Goal: Task Accomplishment & Management: Use online tool/utility

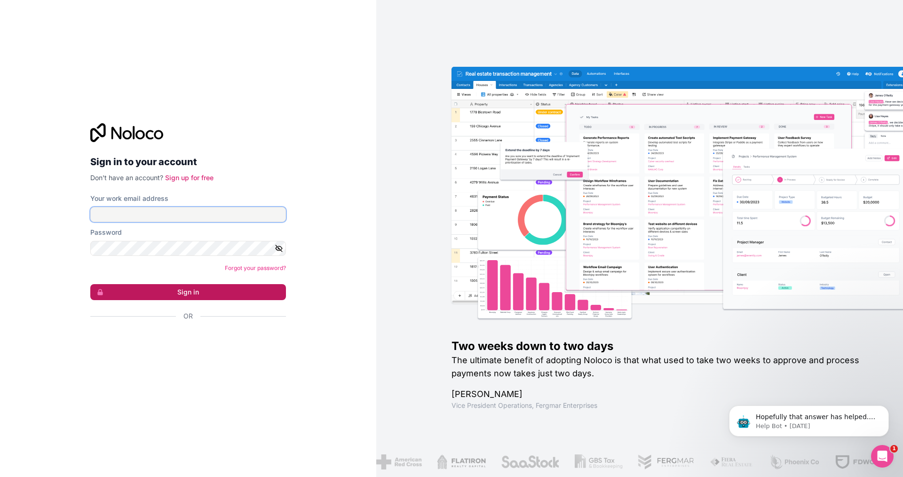
type input "selpa@selpasemicom.com"
click at [195, 297] on button "Sign in" at bounding box center [188, 292] width 196 height 16
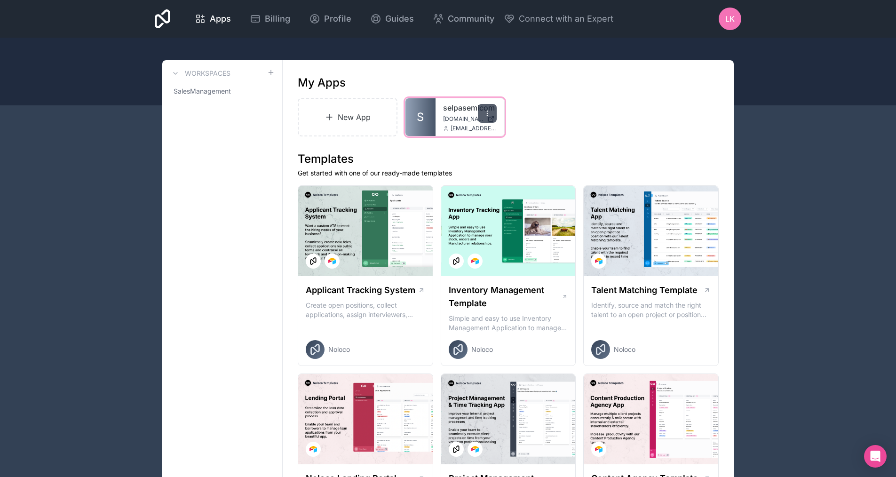
click at [485, 110] on icon at bounding box center [487, 114] width 8 height 8
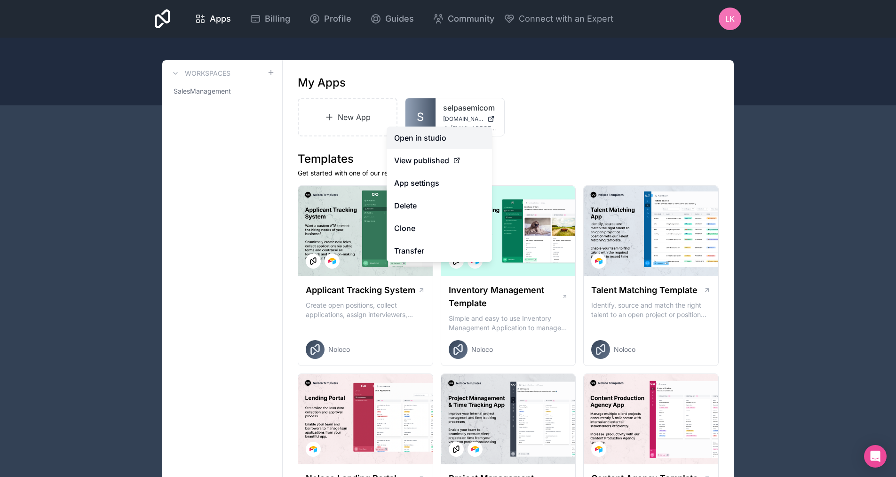
click at [442, 131] on link "Open in studio" at bounding box center [439, 137] width 105 height 23
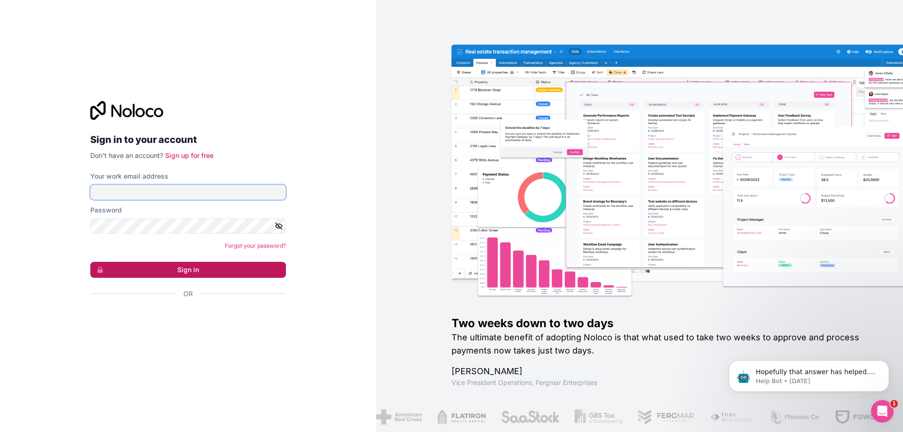
type input "selpa@selpasemicom.com"
click at [198, 274] on button "Sign in" at bounding box center [188, 270] width 196 height 16
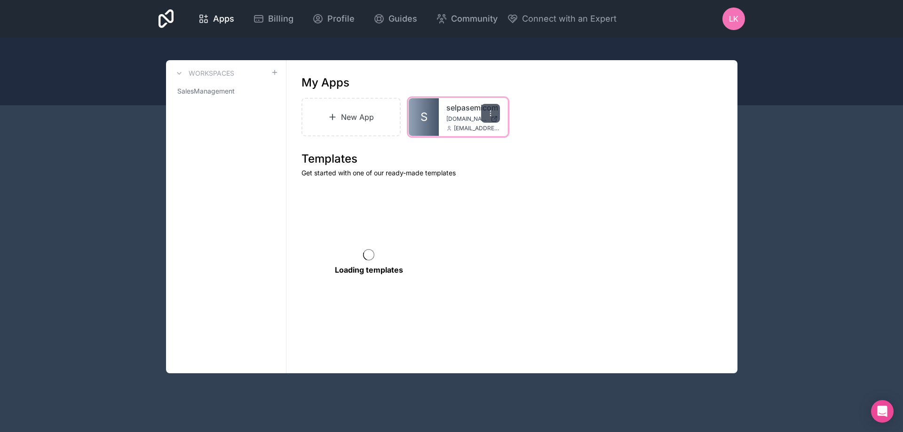
click at [485, 112] on div at bounding box center [490, 113] width 19 height 19
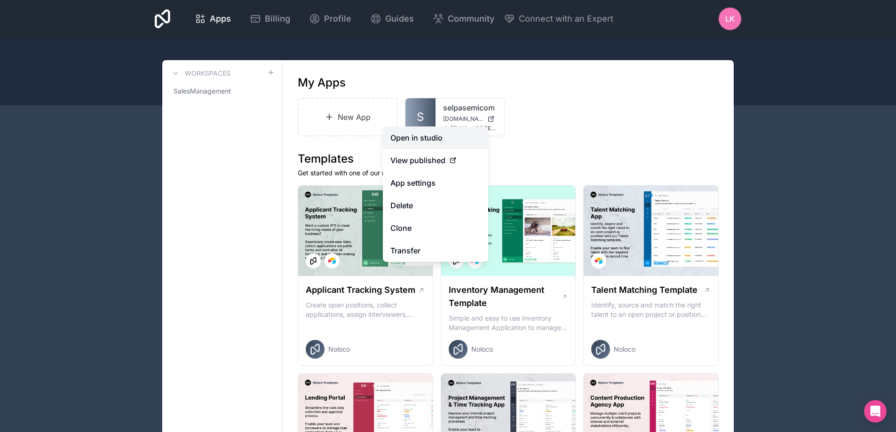
click at [427, 135] on link "Open in studio" at bounding box center [435, 137] width 105 height 23
